Goal: Task Accomplishment & Management: Use online tool/utility

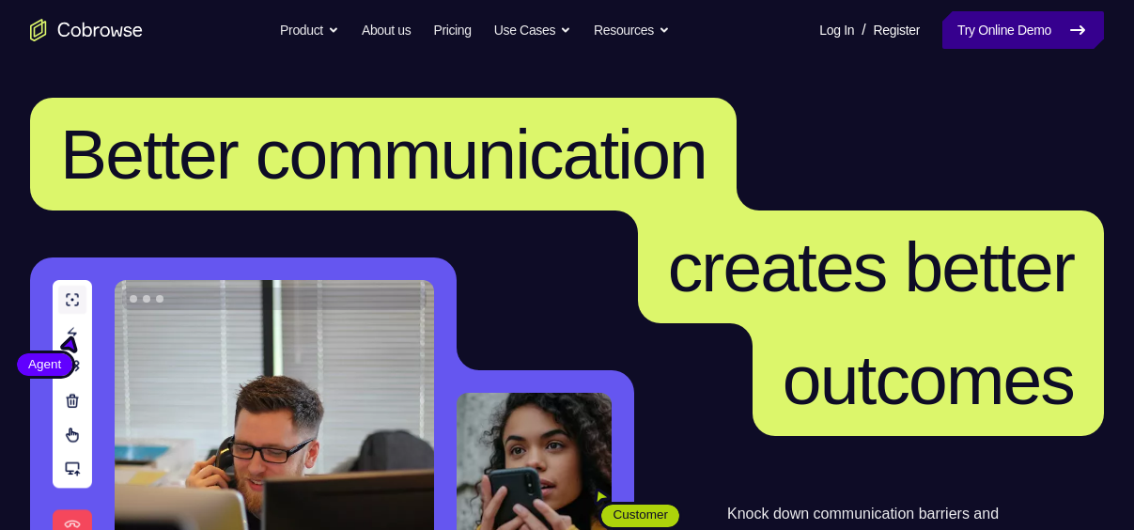
click at [997, 34] on link "Try Online Demo" at bounding box center [1024, 30] width 162 height 38
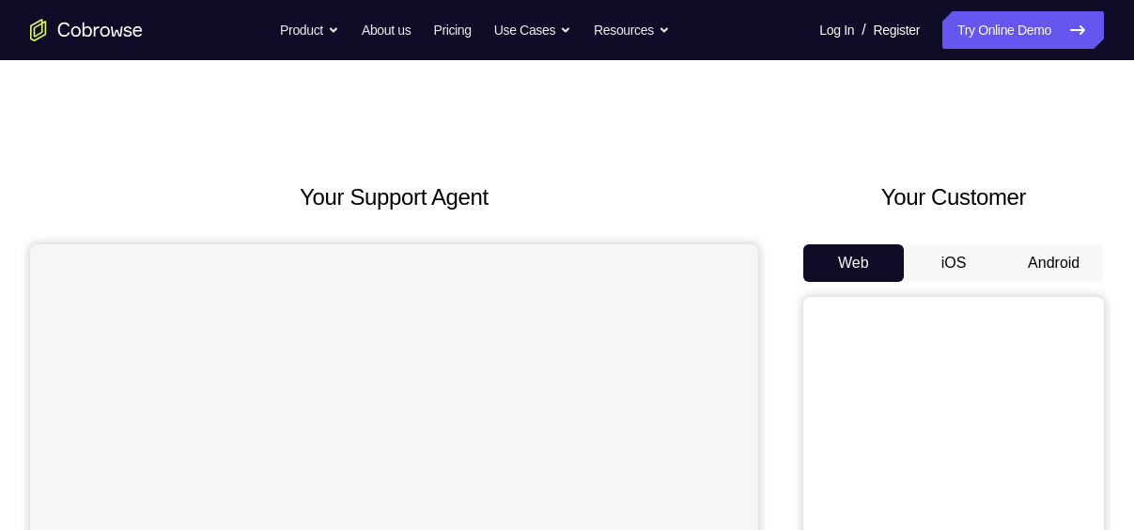
scroll to position [148, 0]
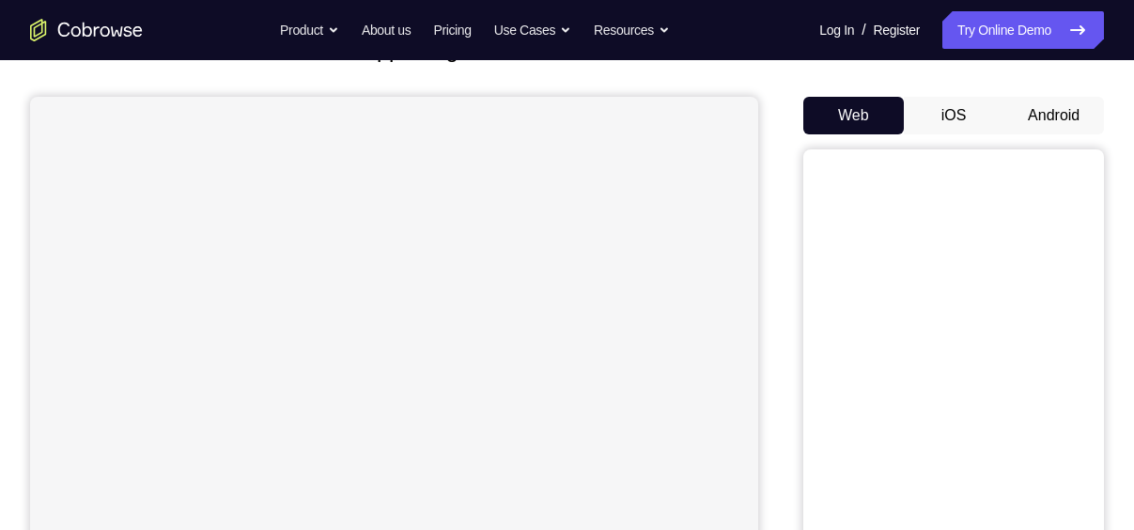
click at [1078, 126] on button "Android" at bounding box center [1054, 116] width 101 height 38
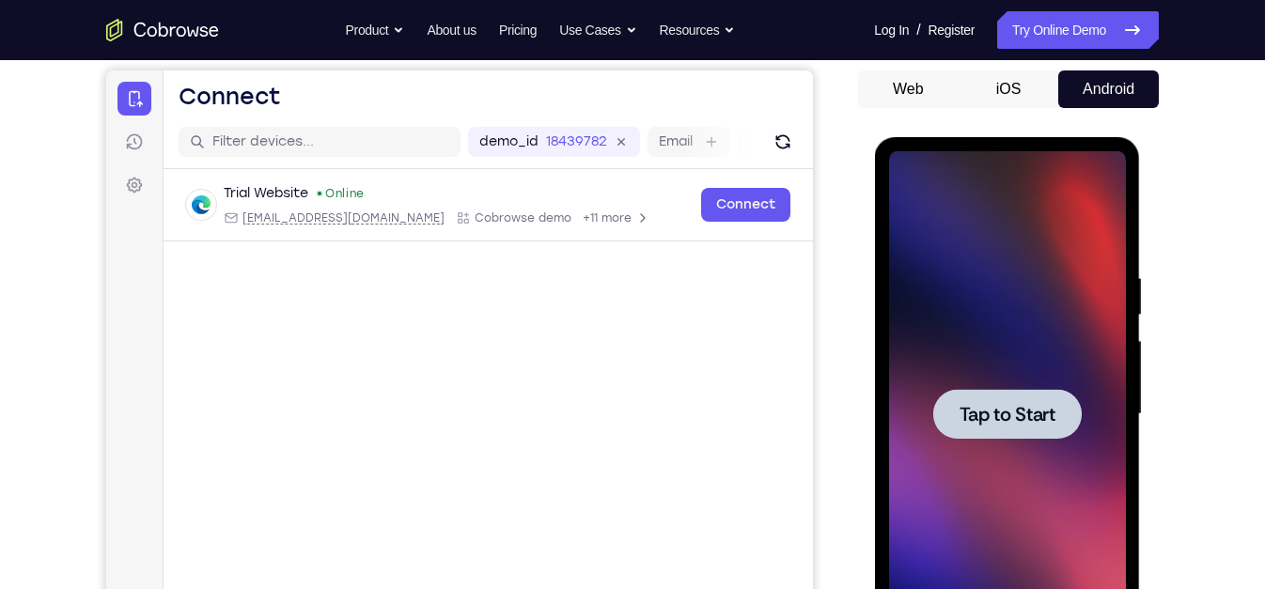
scroll to position [310, 0]
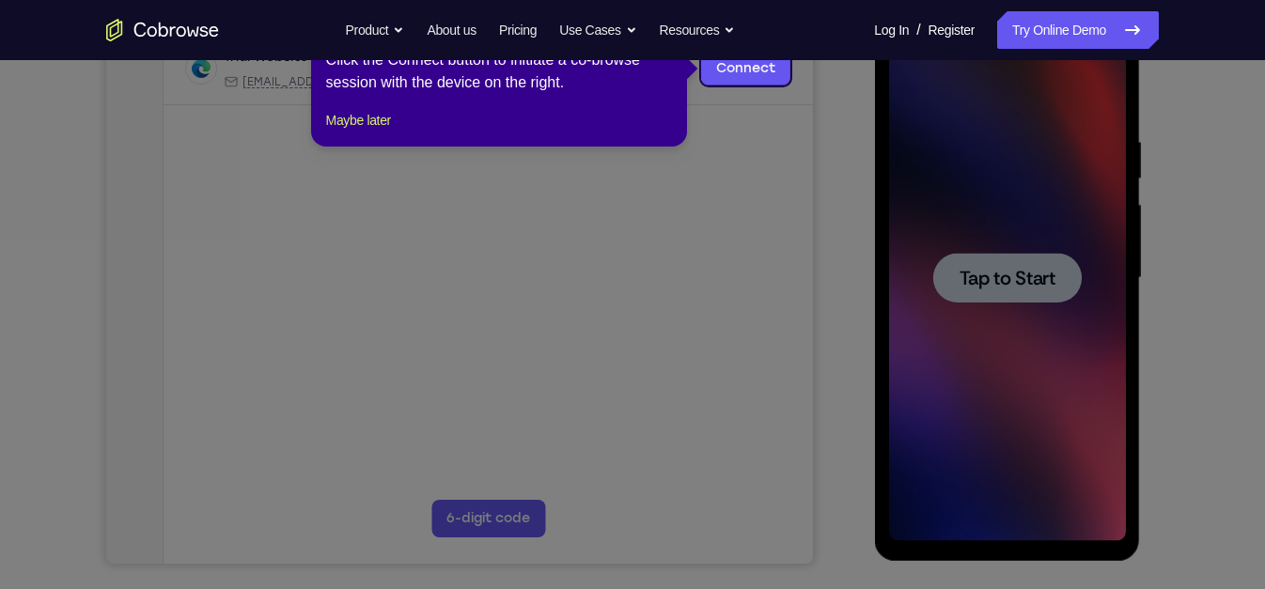
drag, startPoint x: 226, startPoint y: 102, endPoint x: 1100, endPoint y: 241, distance: 885.7
click at [1100, 241] on icon at bounding box center [640, 294] width 1281 height 589
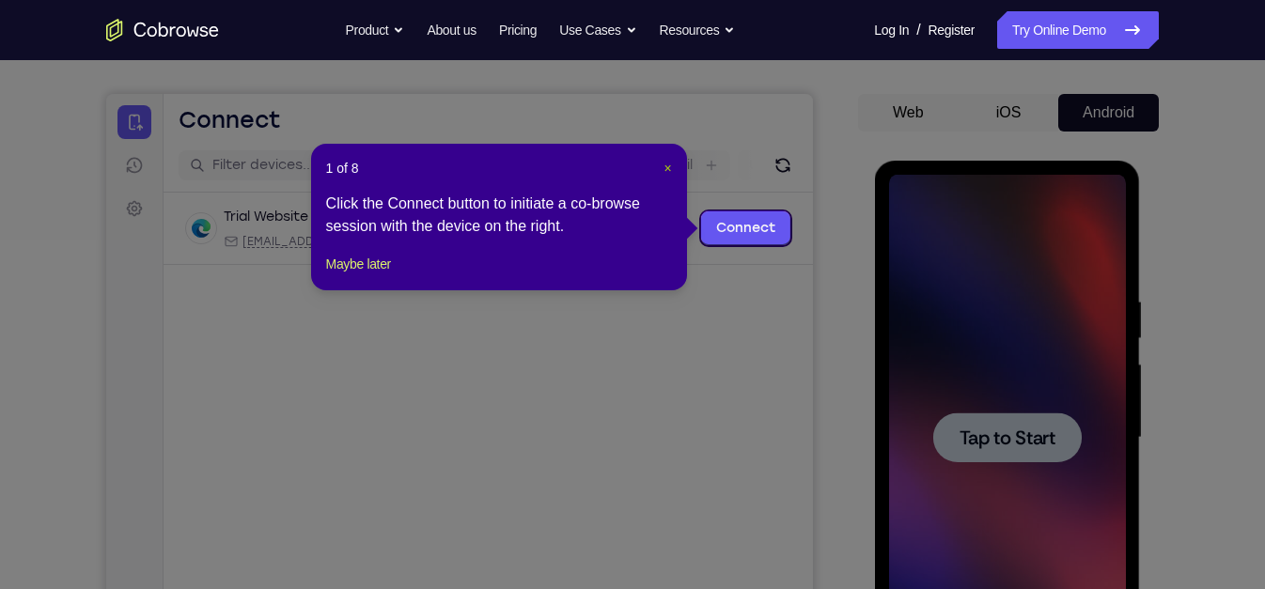
click at [664, 166] on span "×" at bounding box center [667, 168] width 8 height 15
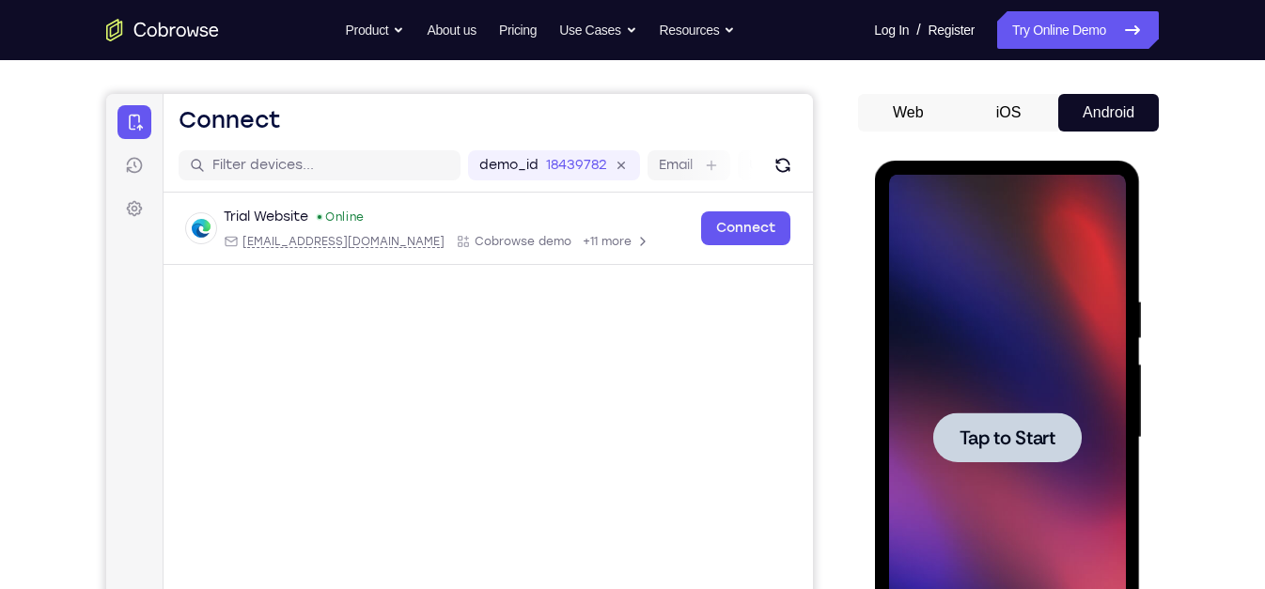
click at [952, 356] on div at bounding box center [1006, 438] width 237 height 526
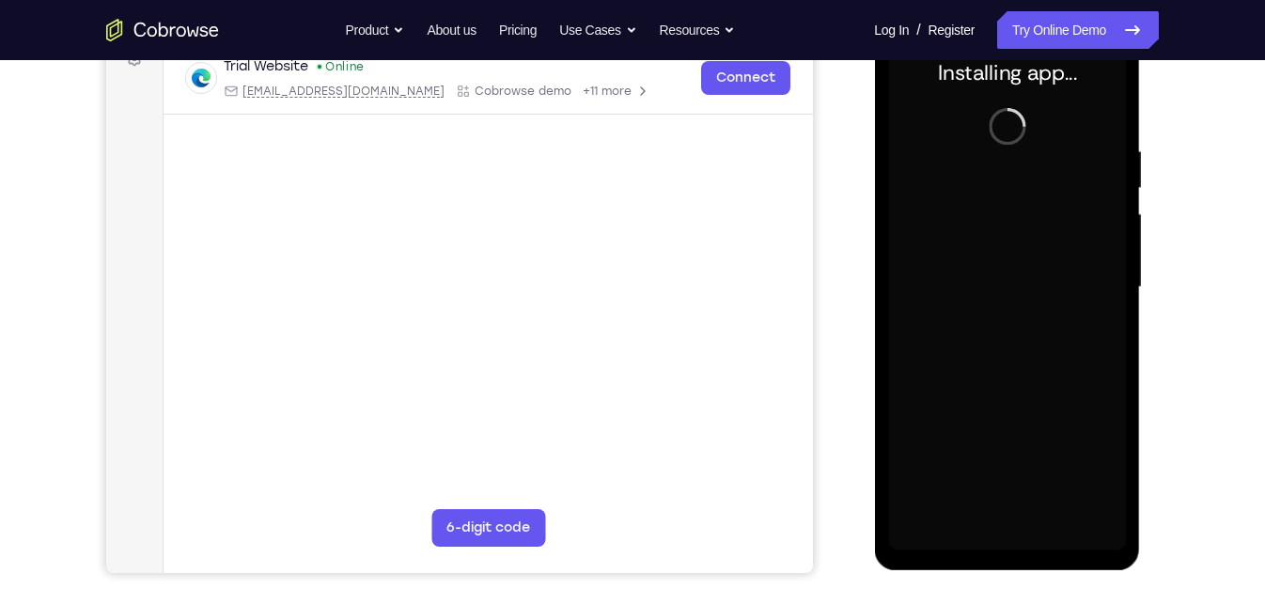
scroll to position [300, 0]
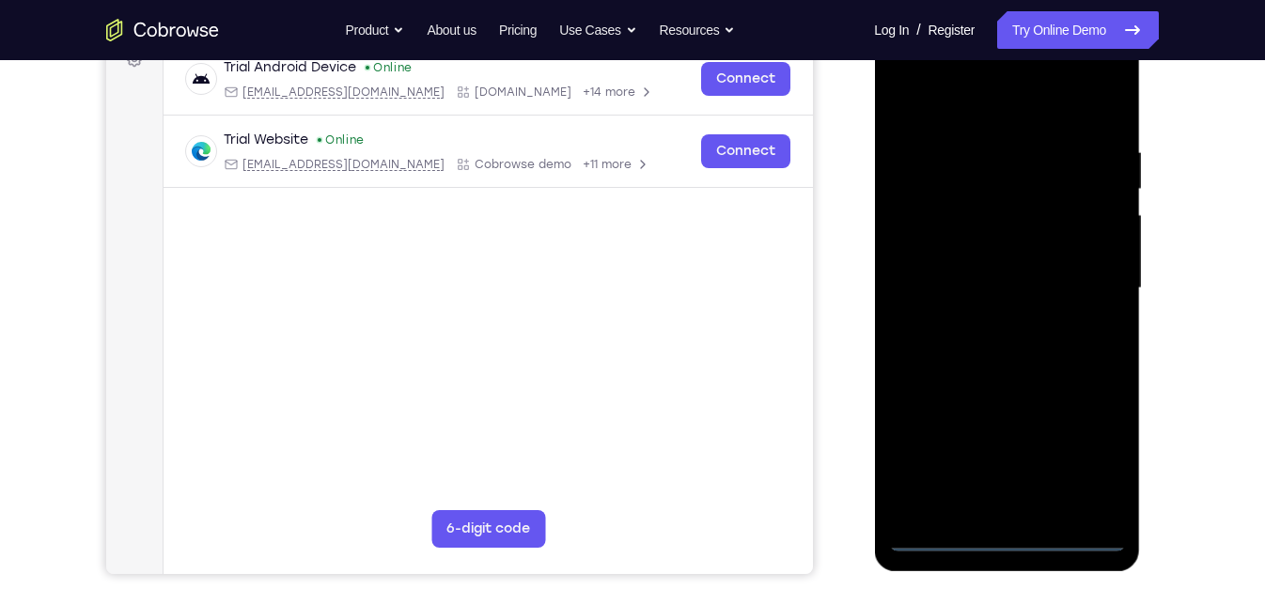
click at [1005, 529] on div at bounding box center [1006, 288] width 237 height 526
click at [1075, 450] on div at bounding box center [1006, 288] width 237 height 526
click at [990, 108] on div at bounding box center [1006, 288] width 237 height 526
click at [927, 238] on div at bounding box center [1006, 288] width 237 height 526
click at [979, 273] on div at bounding box center [1006, 288] width 237 height 526
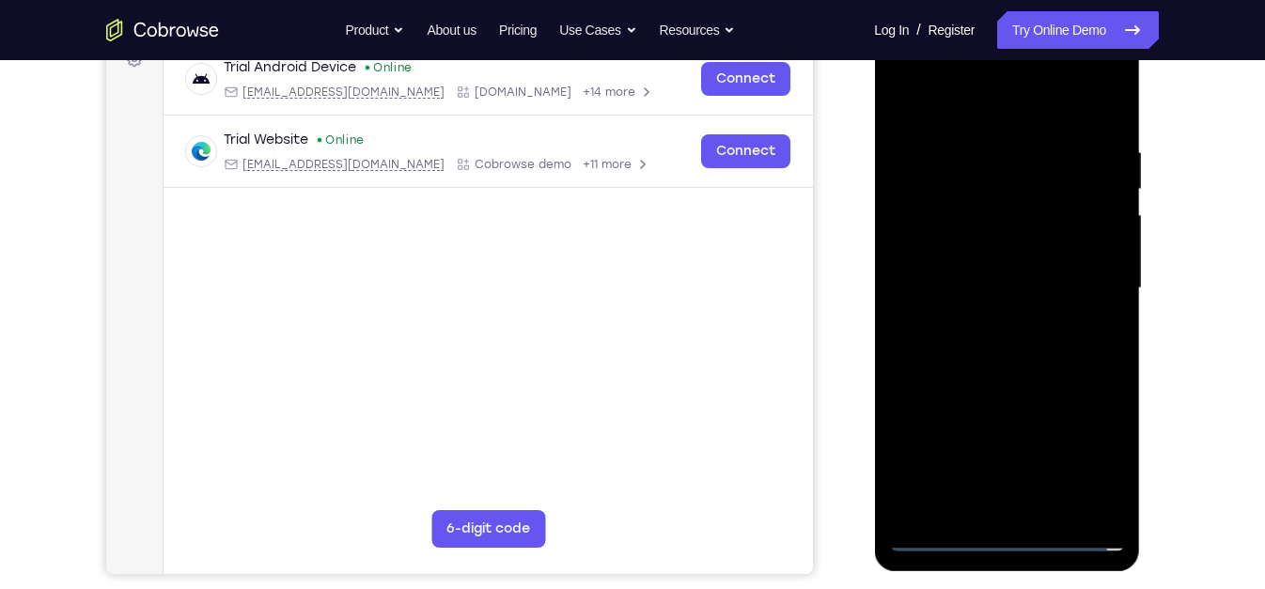
click at [996, 257] on div at bounding box center [1006, 288] width 237 height 526
click at [982, 296] on div at bounding box center [1006, 288] width 237 height 526
click at [1005, 314] on div at bounding box center [1006, 288] width 237 height 526
click at [1105, 241] on div at bounding box center [1006, 288] width 237 height 526
click at [976, 382] on div at bounding box center [1006, 288] width 237 height 526
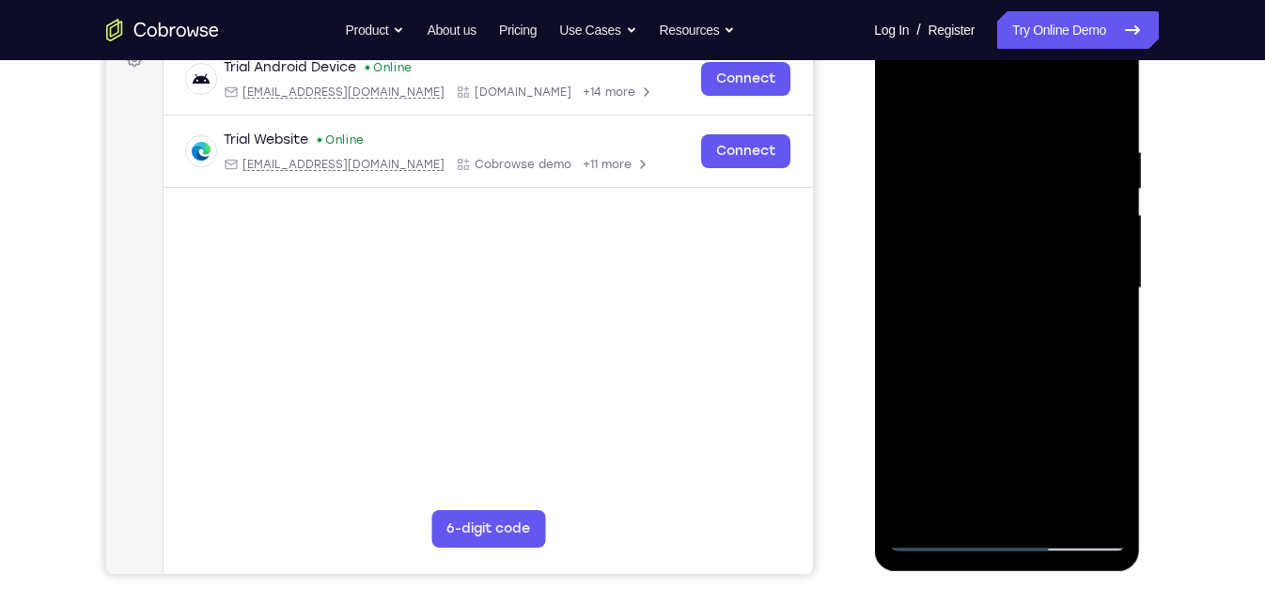
click at [1030, 243] on div at bounding box center [1006, 288] width 237 height 526
click at [908, 297] on div at bounding box center [1006, 288] width 237 height 526
click at [902, 105] on div at bounding box center [1006, 288] width 237 height 526
click at [947, 125] on div at bounding box center [1006, 288] width 237 height 526
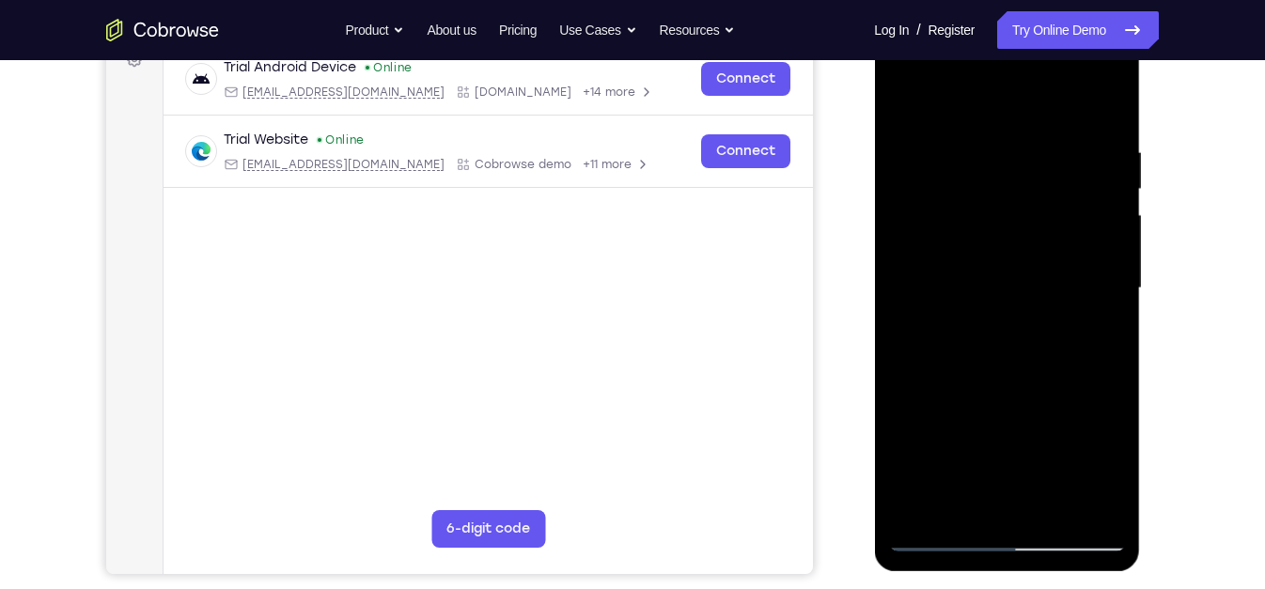
click at [1035, 289] on div at bounding box center [1006, 288] width 237 height 526
click at [938, 529] on div at bounding box center [1006, 288] width 237 height 526
click at [1111, 100] on div at bounding box center [1006, 288] width 237 height 526
drag, startPoint x: 971, startPoint y: 246, endPoint x: 1160, endPoint y: 283, distance: 192.4
click at [1133, 283] on html "Online web based iOS Simulators and Android Emulators. Run iPhone, iPad, Mobile…" at bounding box center [1008, 293] width 268 height 564
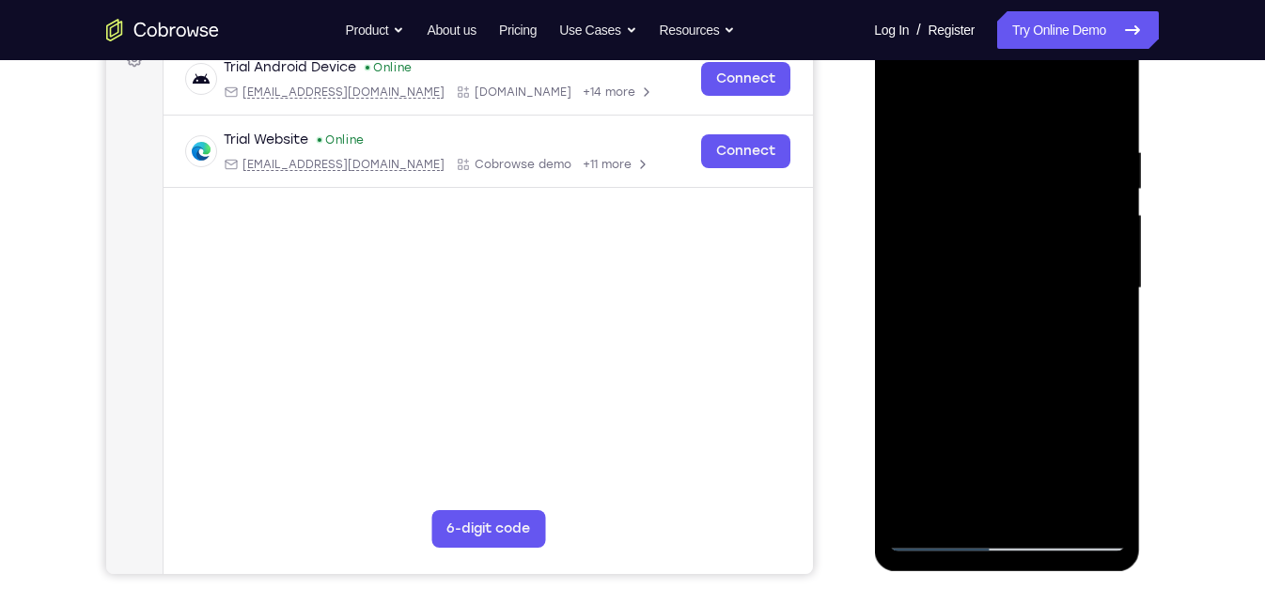
drag, startPoint x: 982, startPoint y: 377, endPoint x: 919, endPoint y: 55, distance: 328.4
click at [919, 55] on div at bounding box center [1006, 288] width 237 height 526
drag, startPoint x: 1023, startPoint y: 440, endPoint x: 1014, endPoint y: 147, distance: 293.3
click at [1014, 147] on div at bounding box center [1006, 288] width 237 height 526
drag, startPoint x: 1027, startPoint y: 352, endPoint x: 1001, endPoint y: -93, distance: 446.2
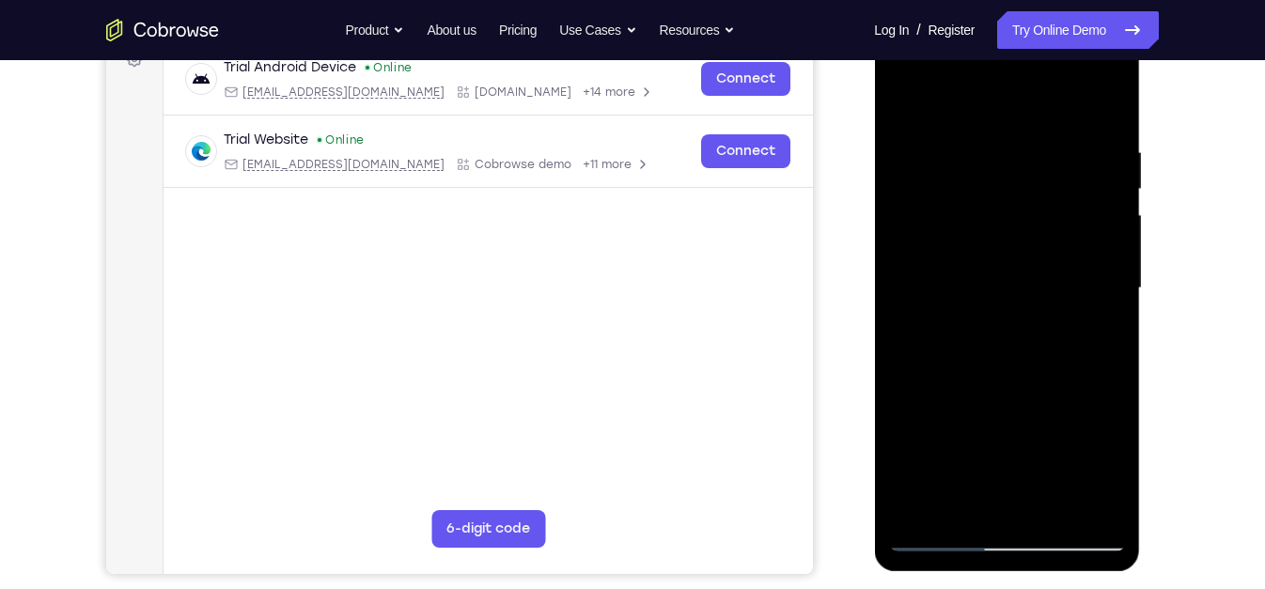
click at [1001, 11] on html "Online web based iOS Simulators and Android Emulators. Run iPhone, iPad, Mobile…" at bounding box center [1008, 293] width 268 height 564
drag, startPoint x: 1010, startPoint y: 366, endPoint x: 1013, endPoint y: 112, distance: 254.7
click at [1013, 112] on div at bounding box center [1006, 288] width 237 height 526
drag, startPoint x: 1064, startPoint y: 414, endPoint x: 1025, endPoint y: 23, distance: 392.8
click at [1025, 23] on div at bounding box center [1007, 291] width 266 height 560
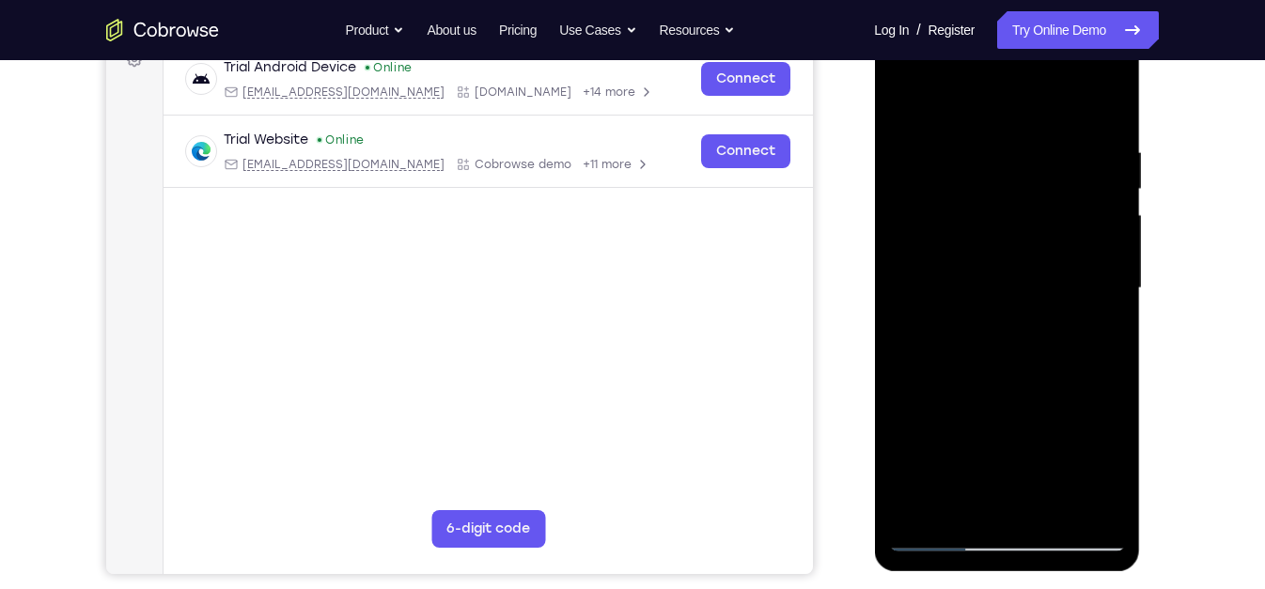
drag, startPoint x: 1021, startPoint y: 202, endPoint x: 1073, endPoint y: 538, distance: 340.4
click at [1073, 529] on div at bounding box center [1006, 288] width 237 height 526
drag, startPoint x: 988, startPoint y: 471, endPoint x: 1018, endPoint y: 140, distance: 332.1
click at [1018, 140] on div at bounding box center [1006, 288] width 237 height 526
drag, startPoint x: 999, startPoint y: 396, endPoint x: 1029, endPoint y: 141, distance: 256.4
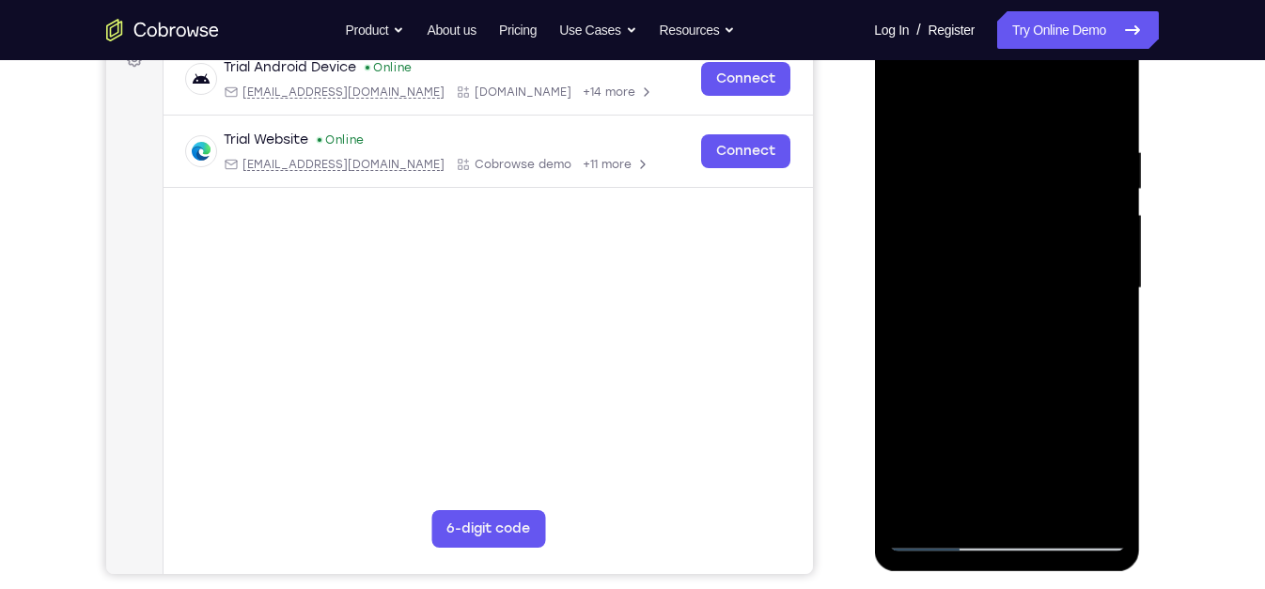
click at [1029, 141] on div at bounding box center [1006, 288] width 237 height 526
drag, startPoint x: 996, startPoint y: 356, endPoint x: 1060, endPoint y: 129, distance: 236.2
click at [1060, 129] on div at bounding box center [1006, 288] width 237 height 526
drag, startPoint x: 972, startPoint y: 387, endPoint x: 804, endPoint y: -109, distance: 523.6
click at [874, 11] on html "Online web based iOS Simulators and Android Emulators. Run iPhone, iPad, Mobile…" at bounding box center [1008, 293] width 268 height 564
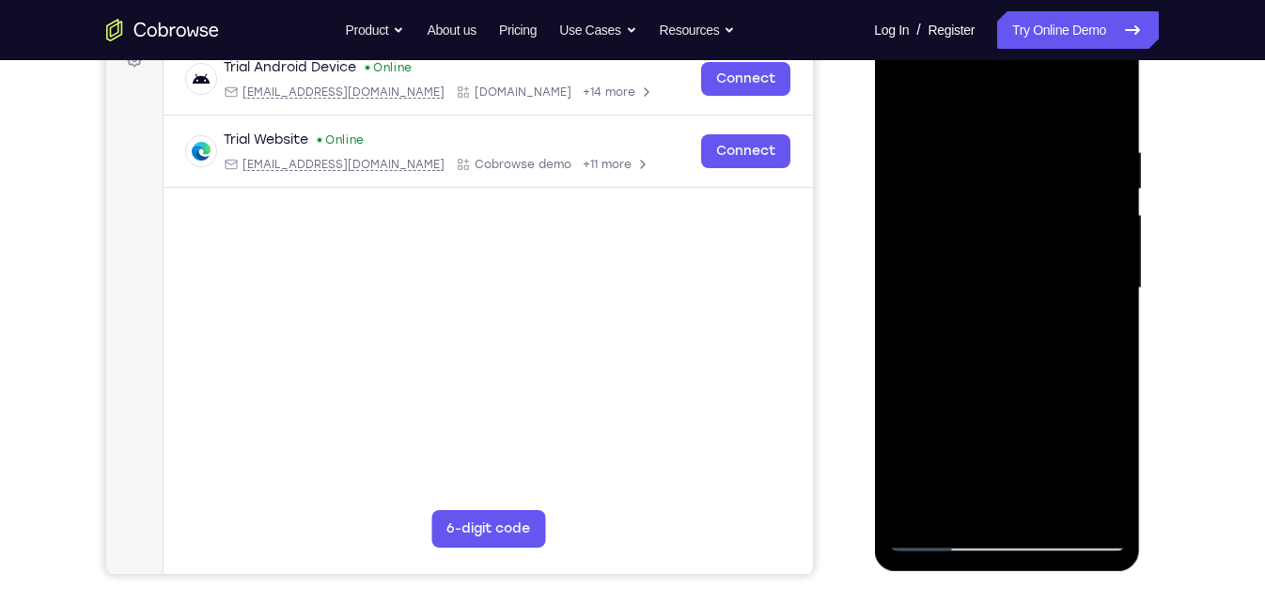
drag, startPoint x: 1089, startPoint y: 451, endPoint x: 1020, endPoint y: 68, distance: 389.7
click at [1020, 68] on div at bounding box center [1006, 288] width 237 height 526
drag, startPoint x: 1001, startPoint y: 436, endPoint x: 1046, endPoint y: 7, distance: 431.8
click at [1046, 11] on html "Online web based iOS Simulators and Android Emulators. Run iPhone, iPad, Mobile…" at bounding box center [1008, 293] width 268 height 564
drag, startPoint x: 1002, startPoint y: 402, endPoint x: 1027, endPoint y: -32, distance: 434.9
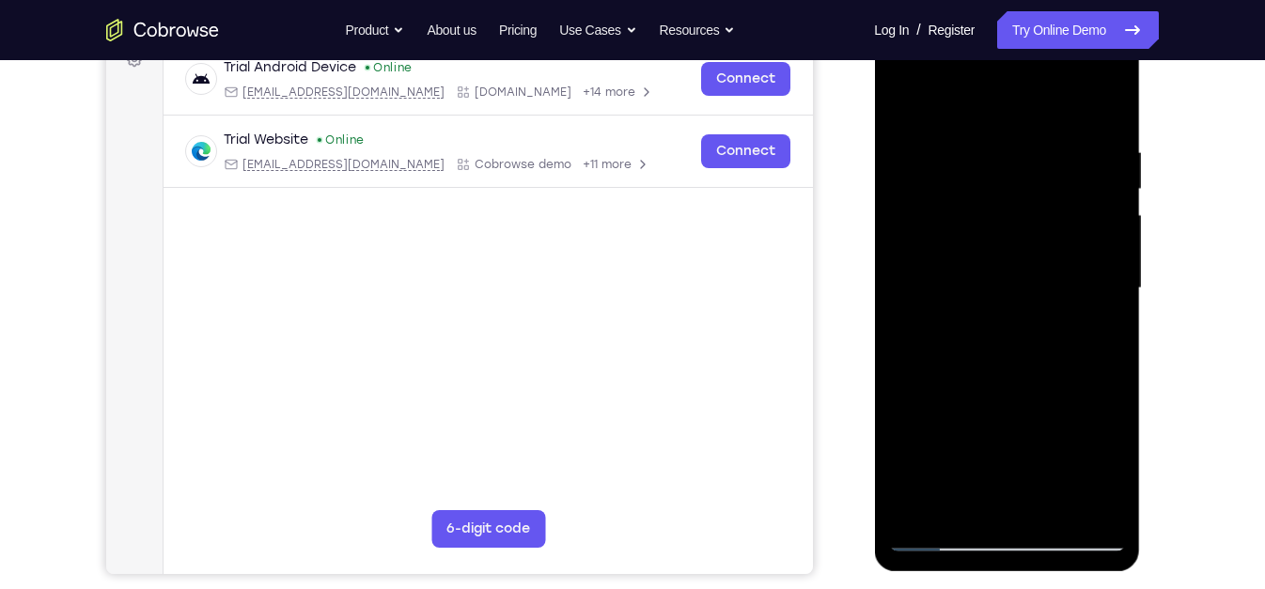
click at [1027, 11] on html "Online web based iOS Simulators and Android Emulators. Run iPhone, iPad, Mobile…" at bounding box center [1008, 293] width 268 height 564
drag, startPoint x: 976, startPoint y: 462, endPoint x: 1018, endPoint y: 188, distance: 277.5
click at [1018, 188] on div at bounding box center [1006, 288] width 237 height 526
drag, startPoint x: 983, startPoint y: 439, endPoint x: 1052, endPoint y: 70, distance: 375.6
click at [1052, 70] on div at bounding box center [1006, 288] width 237 height 526
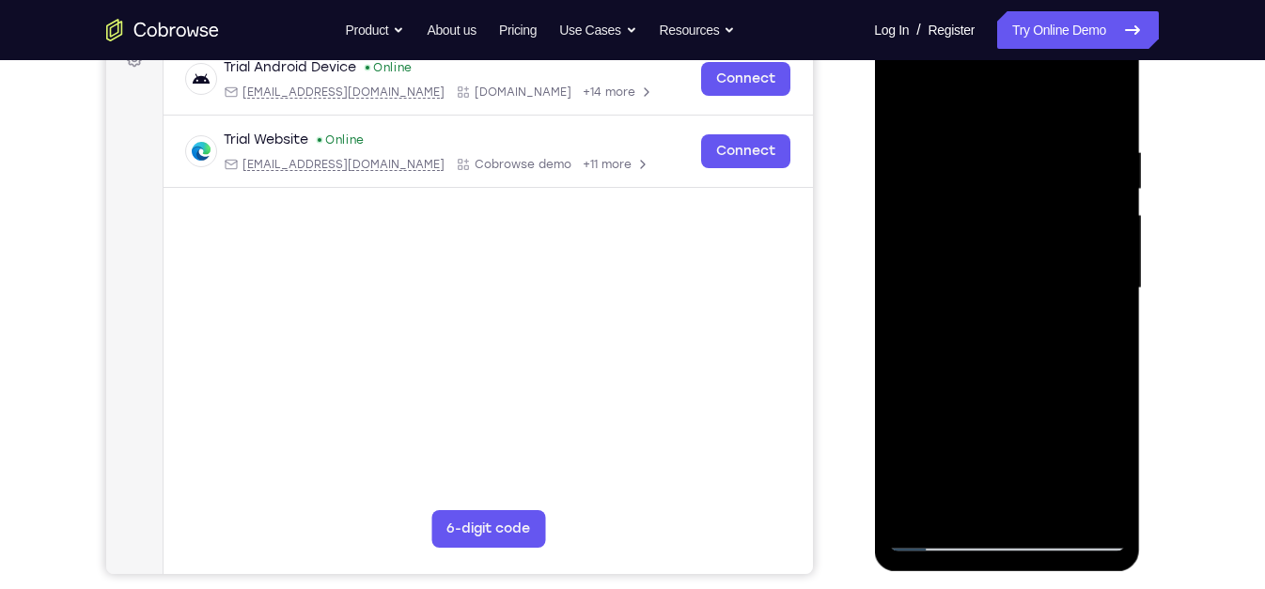
drag, startPoint x: 995, startPoint y: 433, endPoint x: 1040, endPoint y: -60, distance: 495.4
click at [1040, 11] on html "Online web based iOS Simulators and Android Emulators. Run iPhone, iPad, Mobile…" at bounding box center [1008, 293] width 268 height 564
drag, startPoint x: 995, startPoint y: 403, endPoint x: 1021, endPoint y: 96, distance: 308.4
click at [1021, 96] on div at bounding box center [1006, 288] width 237 height 526
drag, startPoint x: 970, startPoint y: 423, endPoint x: 984, endPoint y: 302, distance: 122.0
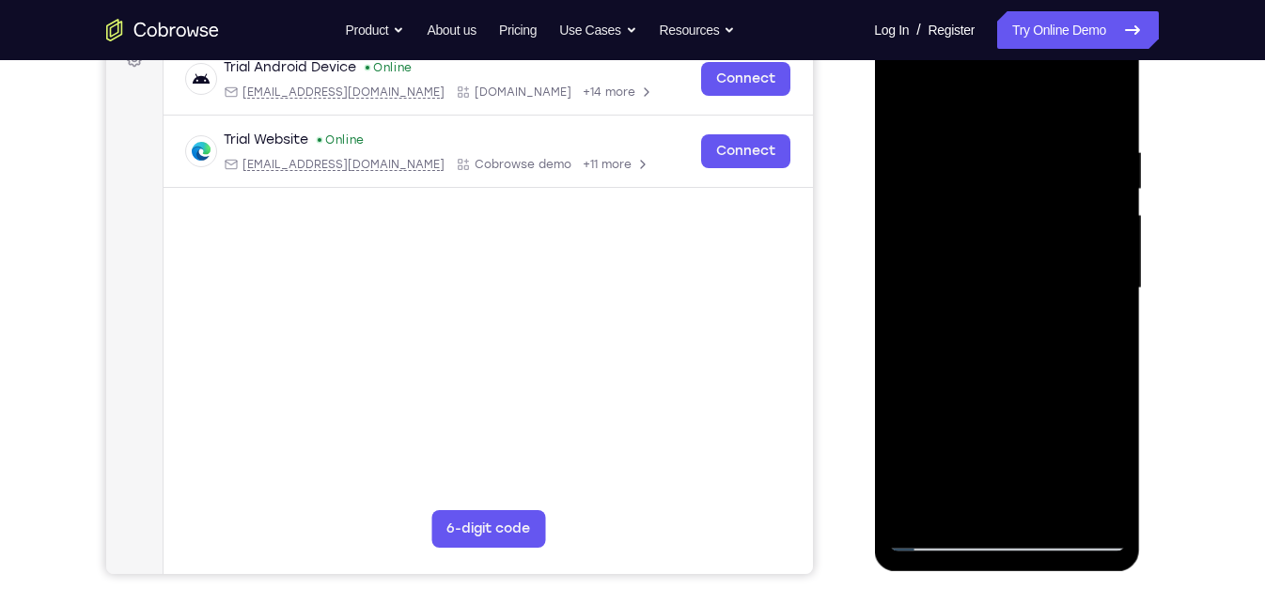
click at [984, 302] on div at bounding box center [1006, 288] width 237 height 526
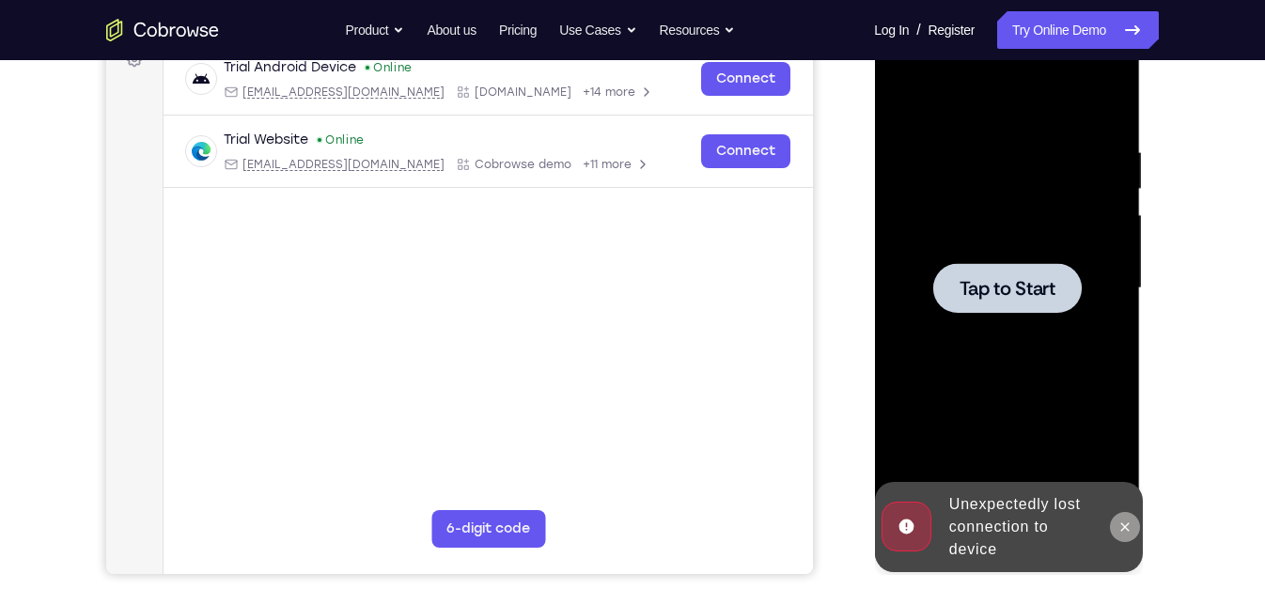
click at [1121, 517] on button at bounding box center [1124, 527] width 30 height 30
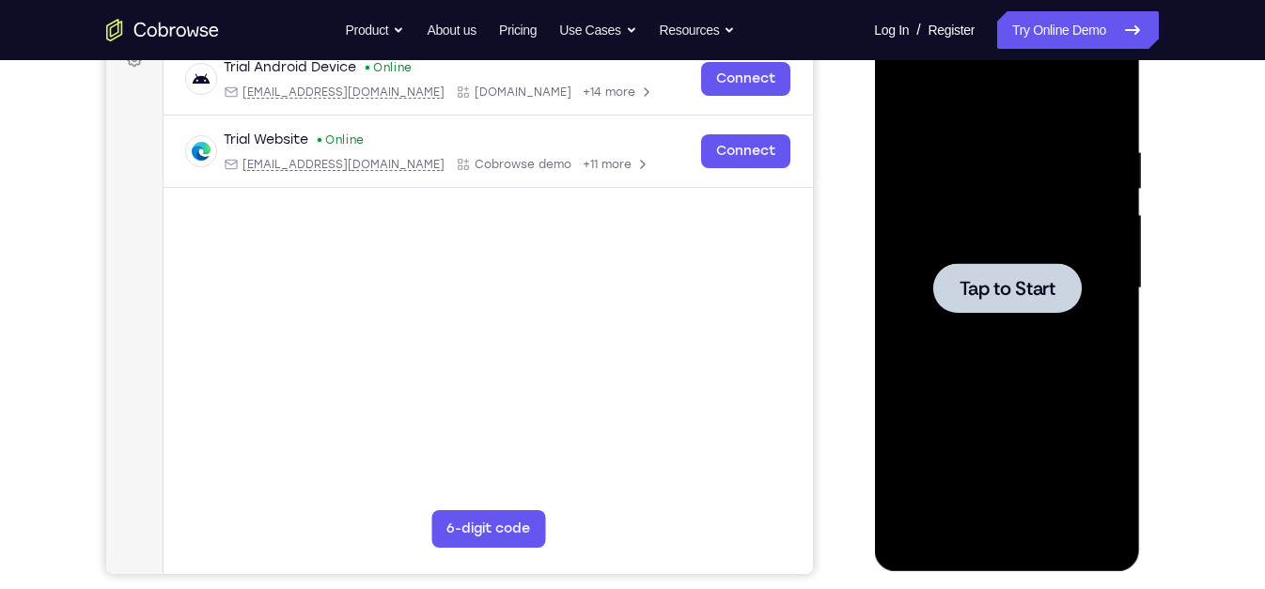
scroll to position [0, 0]
